Goal: Information Seeking & Learning: Learn about a topic

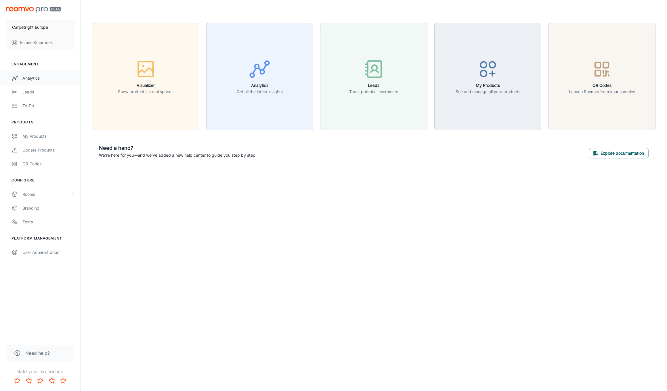
click at [35, 77] on div "Analytics" at bounding box center [48, 78] width 52 height 6
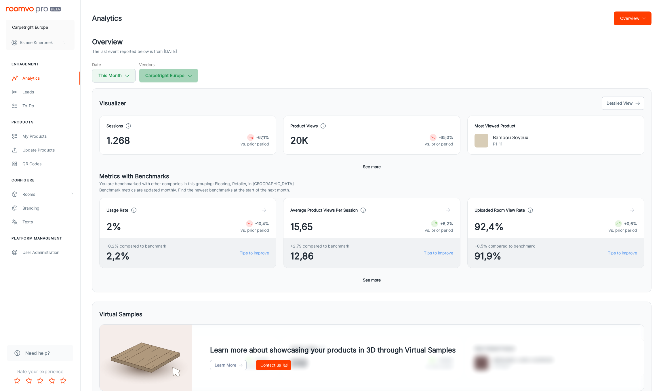
click at [198, 79] on button "Carpetright Europe" at bounding box center [168, 76] width 59 height 14
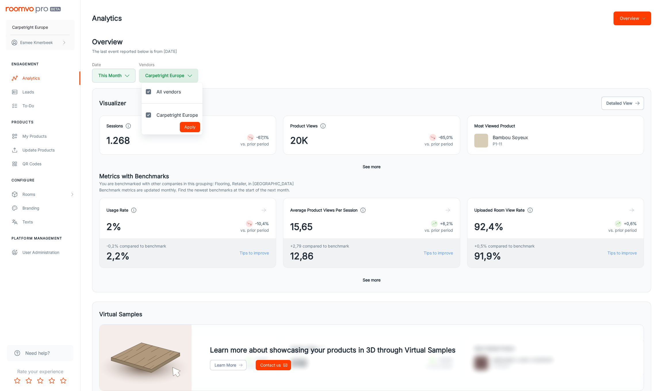
click at [198, 79] on div at bounding box center [333, 195] width 667 height 391
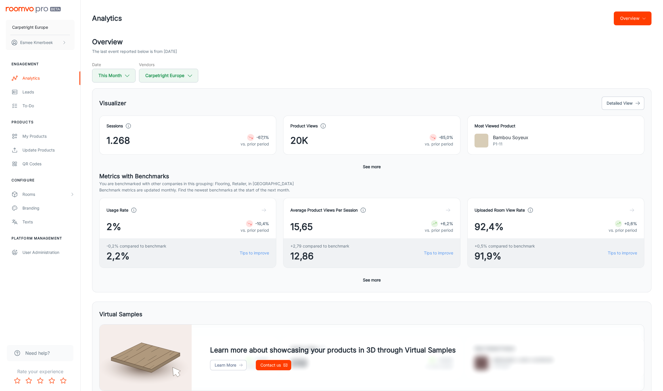
click at [262, 135] on span "-67,1%" at bounding box center [262, 137] width 13 height 6
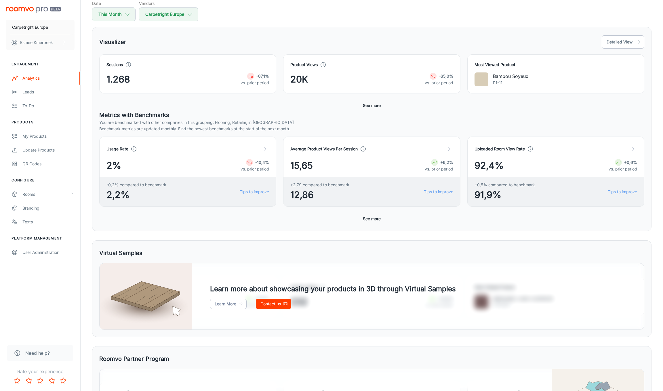
scroll to position [49, 0]
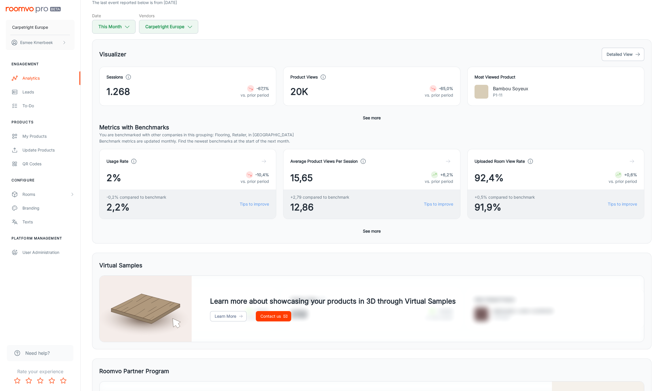
click at [260, 84] on div "Sessions 1.268 -67,1% vs. prior period" at bounding box center [187, 86] width 163 height 25
click at [39, 94] on div "Leads" at bounding box center [48, 92] width 52 height 6
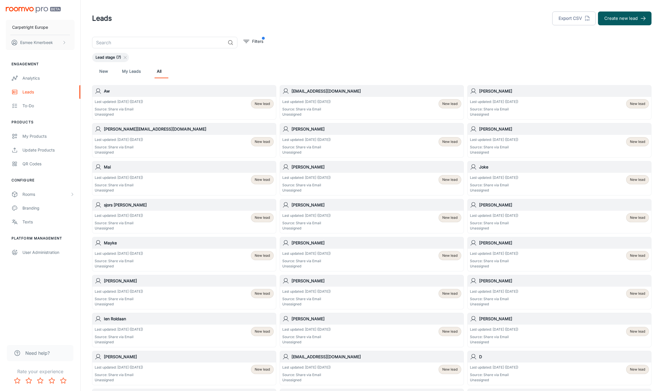
click at [454, 181] on span "New lead" at bounding box center [449, 179] width 15 height 5
click at [16, 105] on icon "scrollable content" at bounding box center [15, 105] width 6 height 7
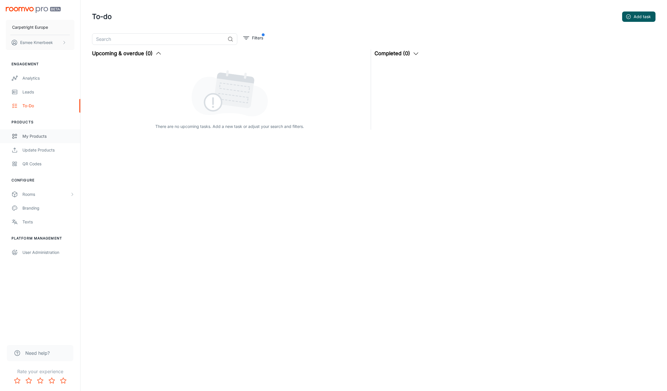
click at [26, 133] on div "My Products" at bounding box center [48, 136] width 52 height 6
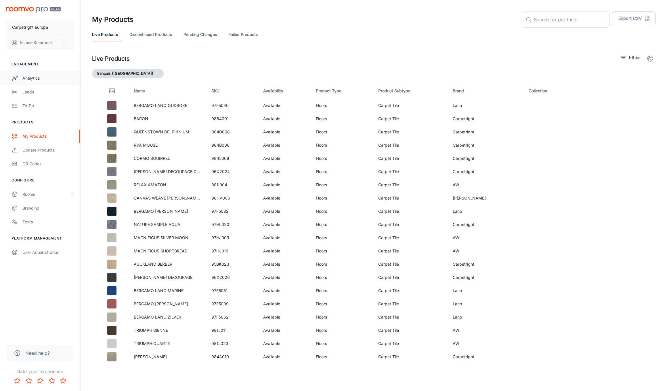
click at [50, 80] on div "Analytics" at bounding box center [48, 78] width 52 height 6
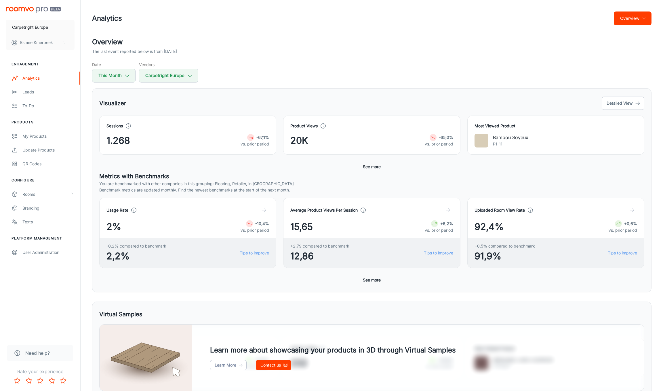
click at [376, 166] on button "See more" at bounding box center [372, 167] width 22 height 10
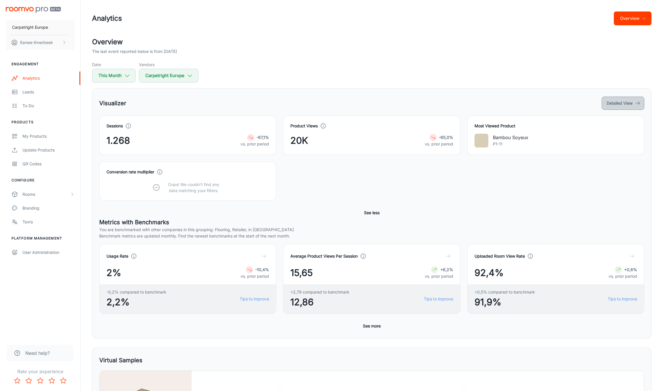
click at [611, 101] on button "Detailed View" at bounding box center [623, 103] width 43 height 13
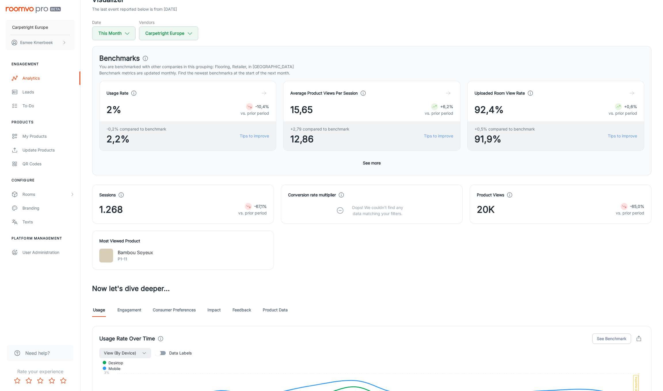
scroll to position [230, 0]
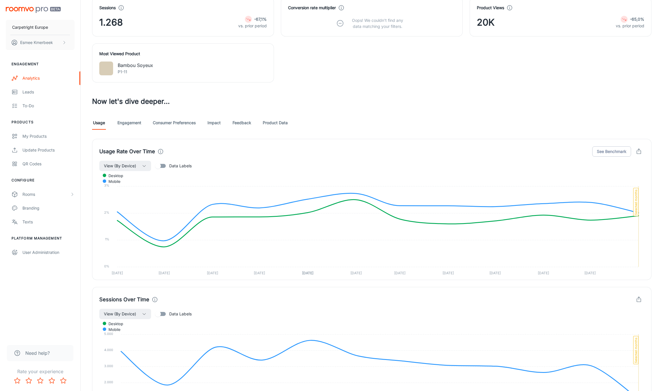
click at [250, 124] on link "Feedback" at bounding box center [242, 123] width 19 height 14
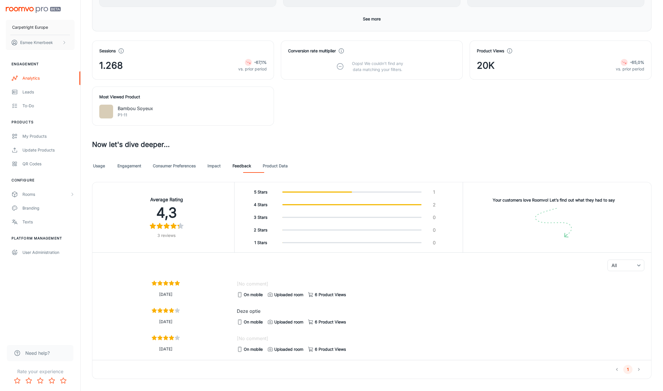
scroll to position [197, 0]
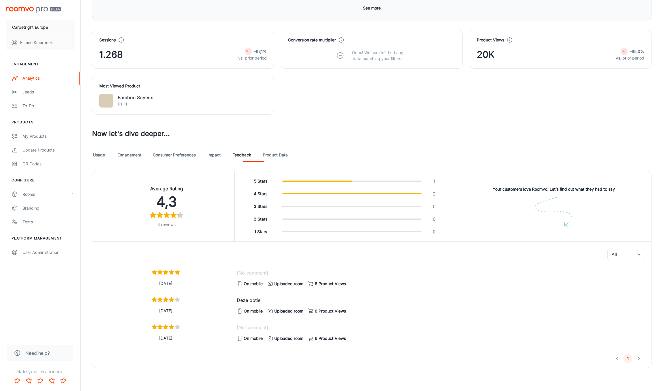
click at [245, 302] on p "Deze optie" at bounding box center [441, 300] width 408 height 7
click at [635, 359] on li "pagination navigation" at bounding box center [638, 358] width 11 height 9
click at [639, 358] on li "pagination navigation" at bounding box center [638, 358] width 11 height 9
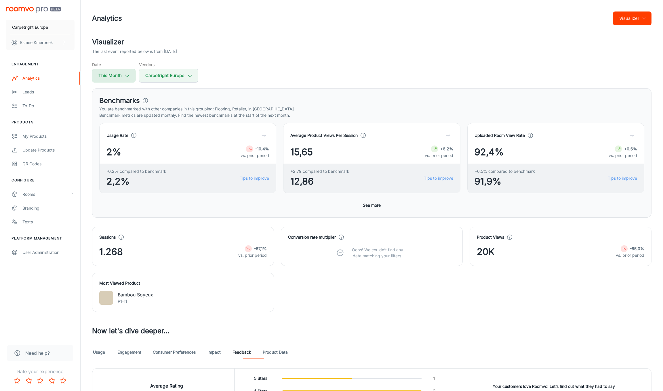
click at [134, 76] on button "This Month" at bounding box center [113, 76] width 43 height 14
select select "7"
select select "2025"
select select "7"
select select "2025"
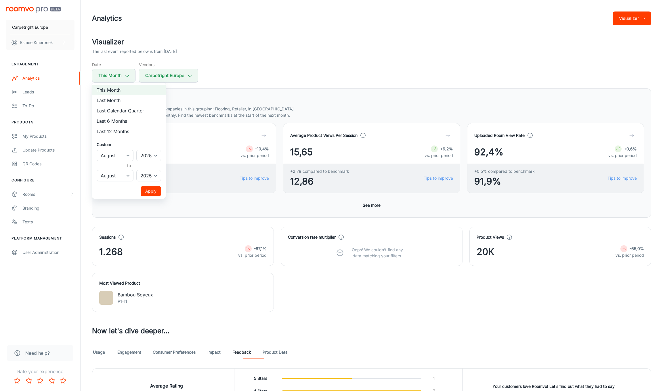
click at [135, 121] on li "Last 6 Months" at bounding box center [129, 121] width 74 height 10
select select "1"
select select "6"
click at [153, 191] on button "Apply" at bounding box center [151, 191] width 20 height 10
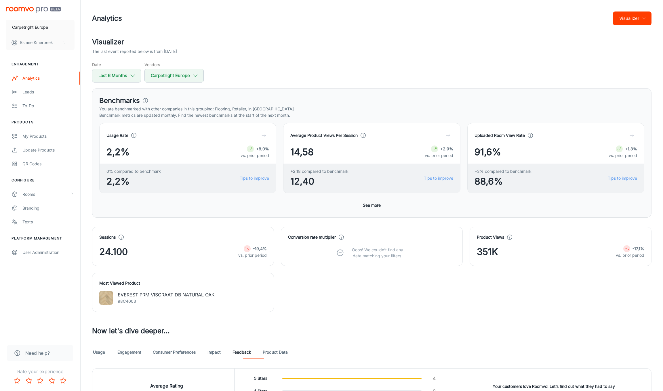
scroll to position [225, 0]
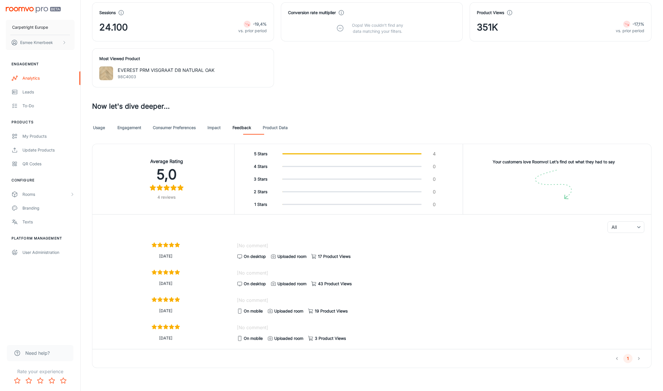
click at [638, 358] on li "pagination navigation" at bounding box center [638, 358] width 11 height 9
click at [288, 130] on link "Product Data" at bounding box center [275, 128] width 25 height 14
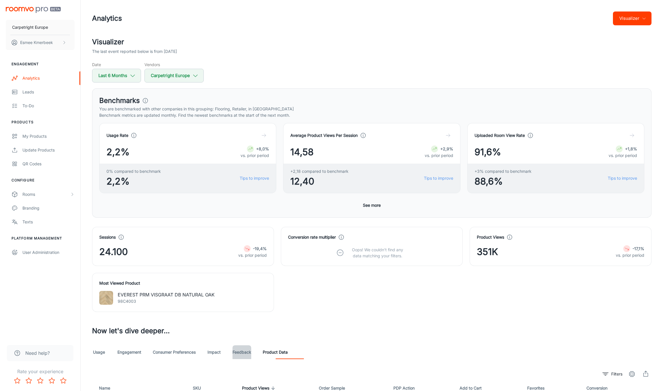
click at [251, 357] on link "Feedback" at bounding box center [242, 353] width 19 height 14
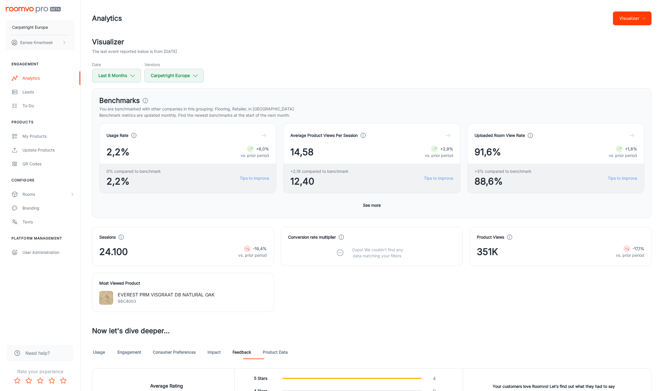
click at [221, 356] on link "Impact" at bounding box center [214, 353] width 14 height 14
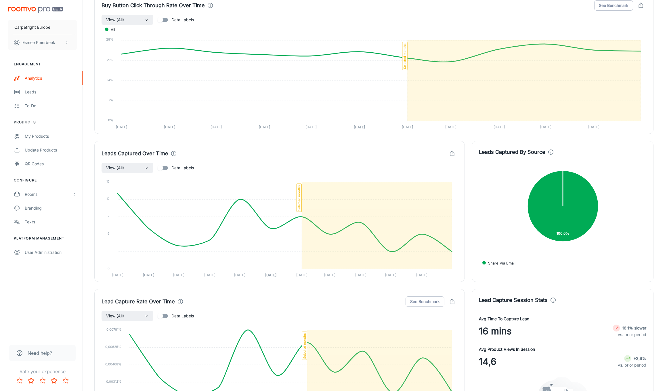
scroll to position [728, 0]
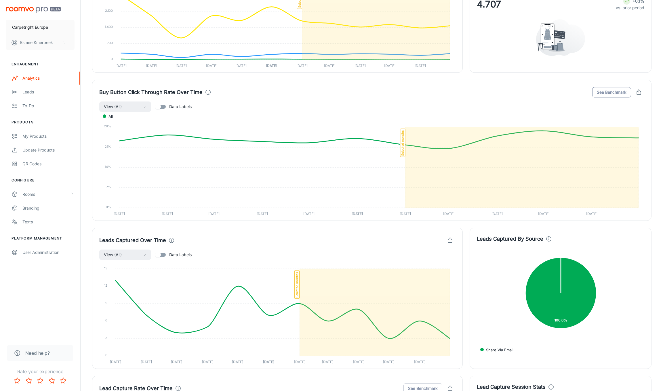
click at [599, 92] on button "See Benchmark" at bounding box center [611, 92] width 39 height 10
